Goal: Find specific page/section: Find specific page/section

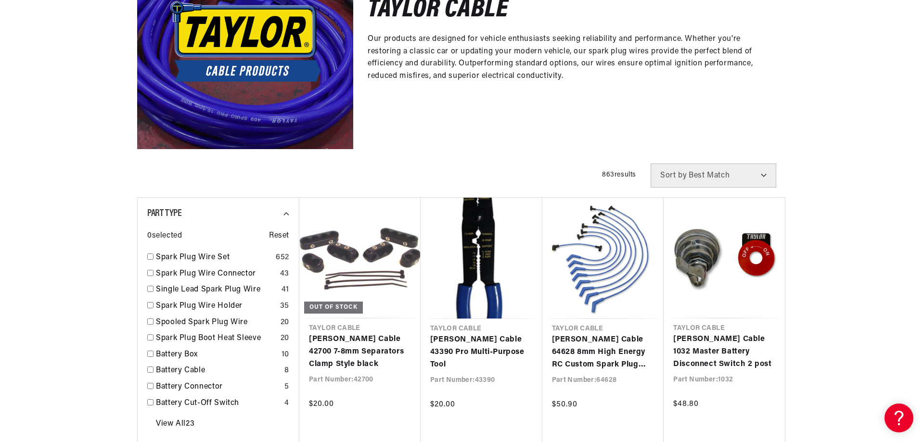
scroll to position [241, 0]
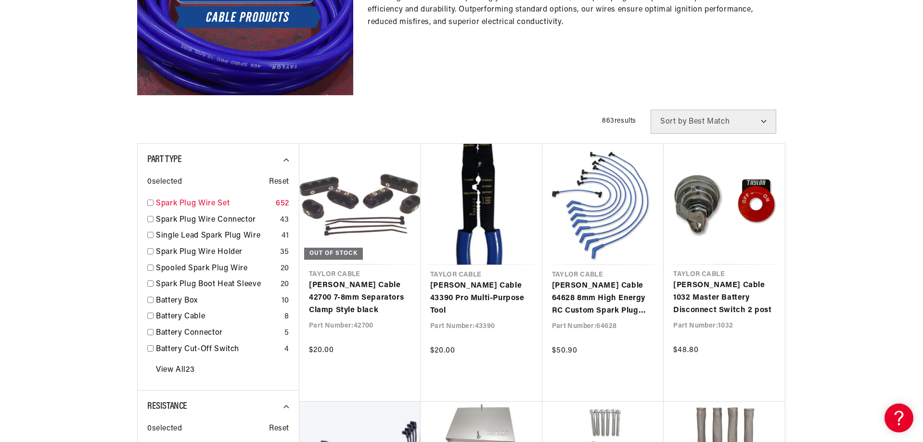
click at [150, 202] on input "checkbox" at bounding box center [150, 203] width 6 height 6
checkbox input "true"
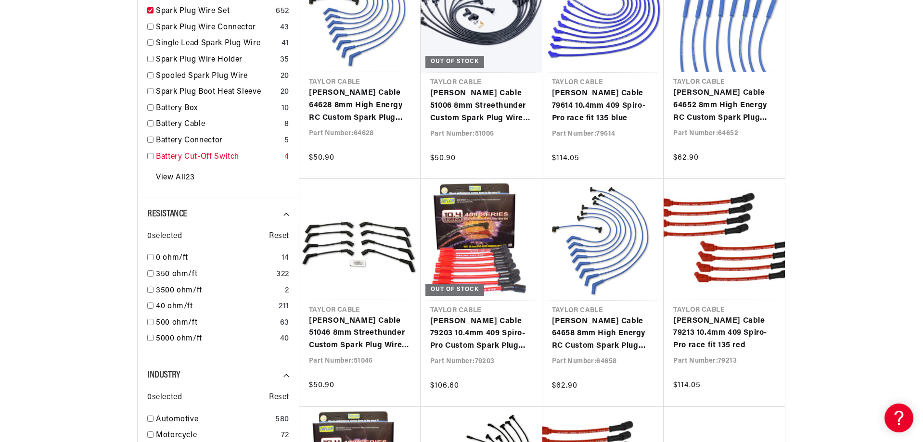
scroll to position [0, 601]
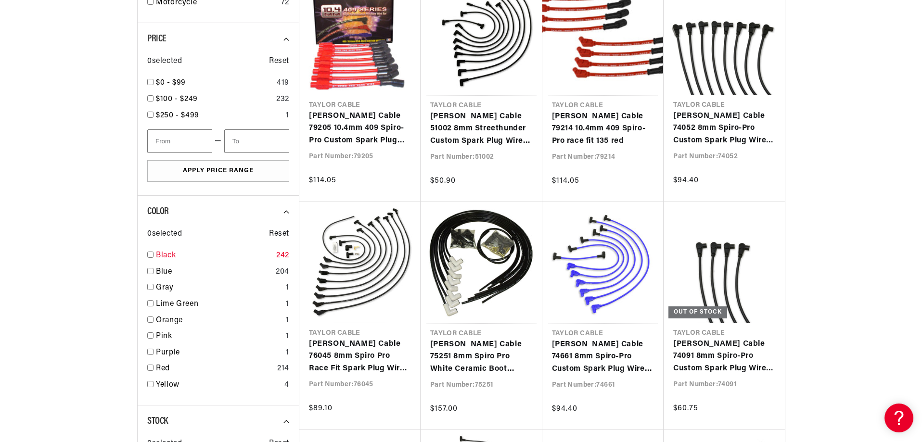
scroll to position [0, 1202]
click at [149, 256] on input "checkbox" at bounding box center [150, 255] width 6 height 6
checkbox input "true"
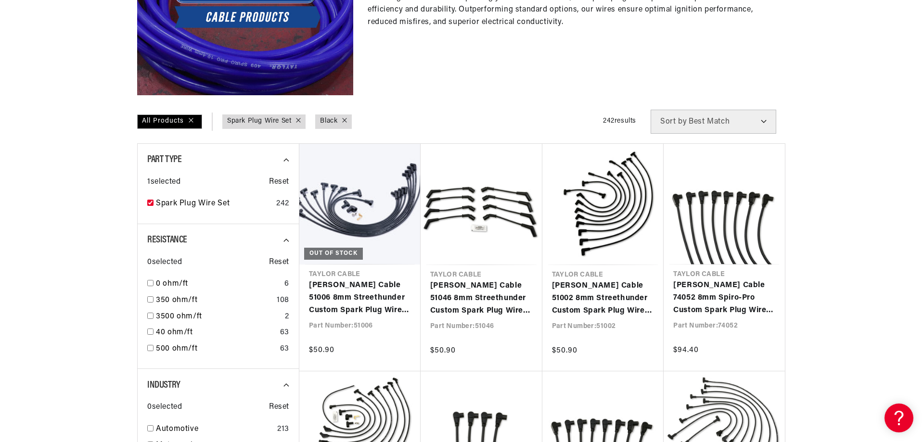
scroll to position [0, 601]
